Goal: Task Accomplishment & Management: Complete application form

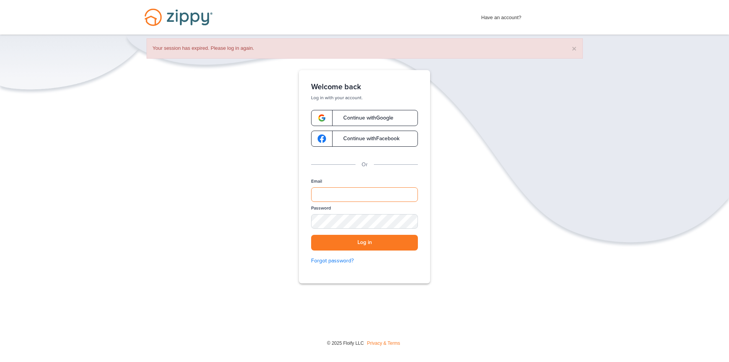
drag, startPoint x: 389, startPoint y: 195, endPoint x: 393, endPoint y: 198, distance: 5.0
click at [390, 196] on input "Email" at bounding box center [364, 194] width 107 height 15
type input "**********"
click at [311, 235] on button "Log in" at bounding box center [364, 243] width 107 height 16
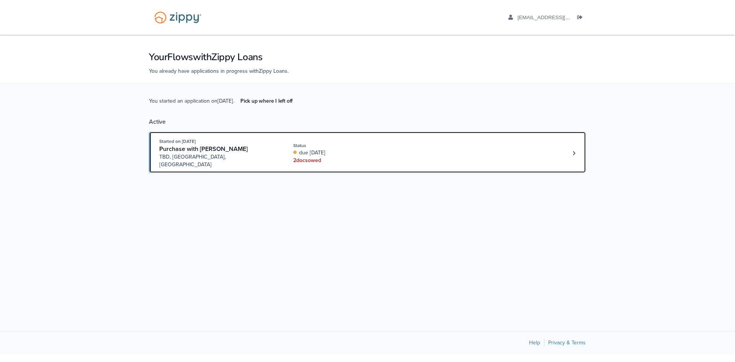
click at [406, 150] on div "Started on [DATE] Purchase with [PERSON_NAME] TBD, [GEOGRAPHIC_DATA], [GEOGRAPH…" at bounding box center [363, 152] width 409 height 31
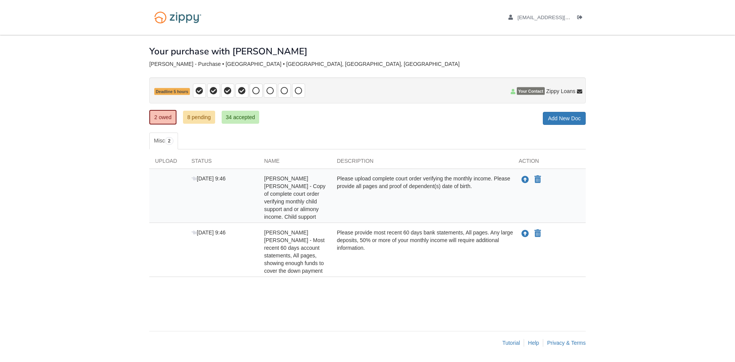
click at [389, 194] on div "Please upload complete court order verifying the monthly income. Please provide…" at bounding box center [422, 198] width 182 height 46
click at [524, 178] on icon "Upload Fabiola Lopez Franco - Copy of complete court order verifying monthly ch…" at bounding box center [525, 180] width 8 height 8
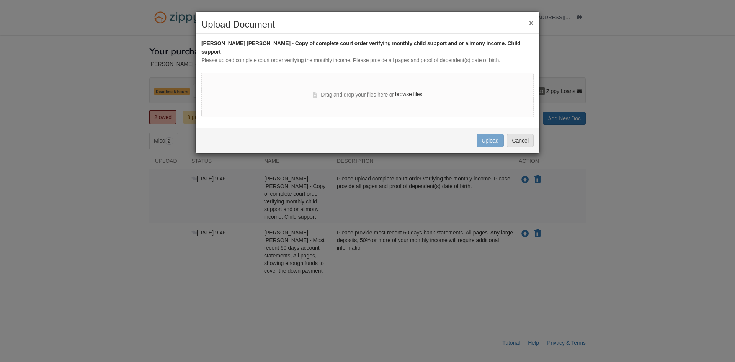
click at [402, 90] on label "browse files" at bounding box center [408, 94] width 27 height 8
click at [0, 0] on input "browse files" at bounding box center [0, 0] width 0 height 0
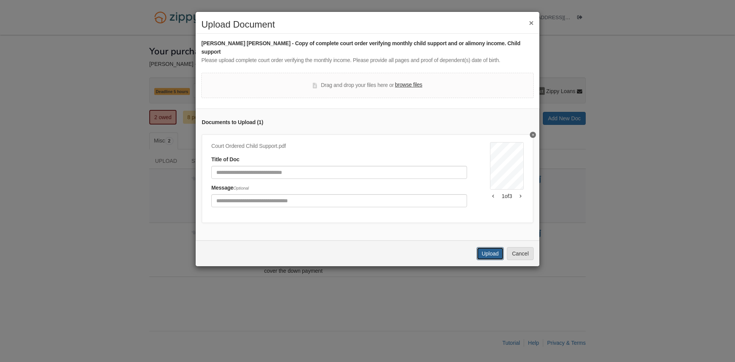
click at [485, 251] on button "Upload" at bounding box center [490, 253] width 27 height 13
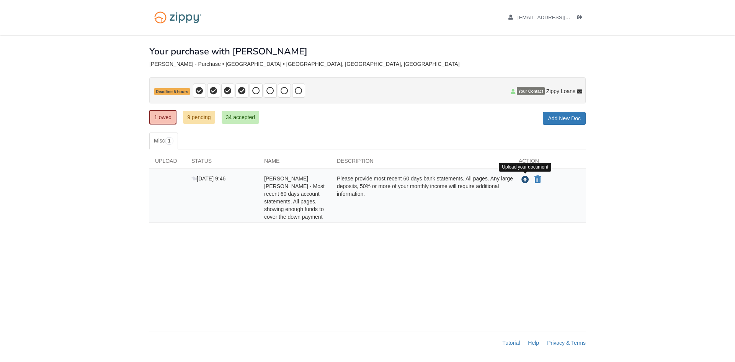
click at [528, 182] on icon "Upload Fabiola Lopez Franco - Most recent 60 days account statements, All pages…" at bounding box center [525, 180] width 8 height 8
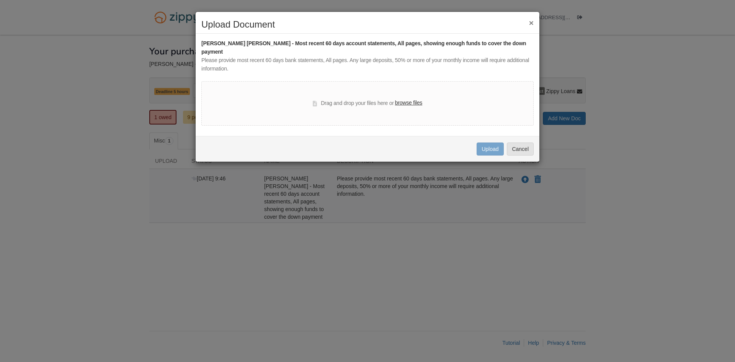
click at [405, 99] on label "browse files" at bounding box center [408, 103] width 27 height 8
click at [0, 0] on input "browse files" at bounding box center [0, 0] width 0 height 0
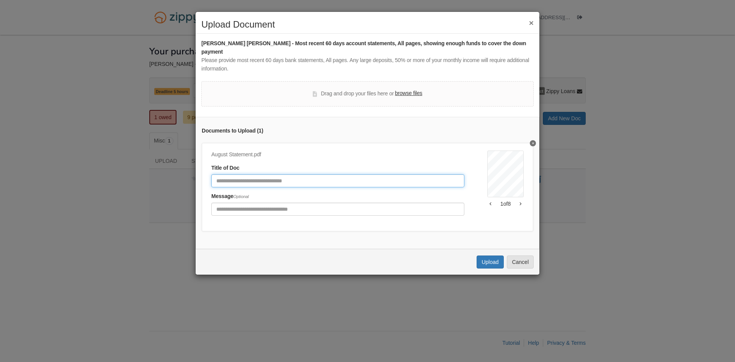
click at [443, 174] on input "Document Title" at bounding box center [337, 180] width 253 height 13
type input "**********"
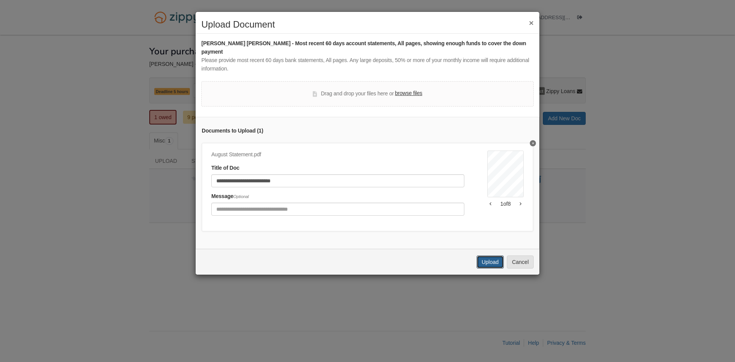
click at [492, 260] on button "Upload" at bounding box center [490, 261] width 27 height 13
